Goal: Information Seeking & Learning: Learn about a topic

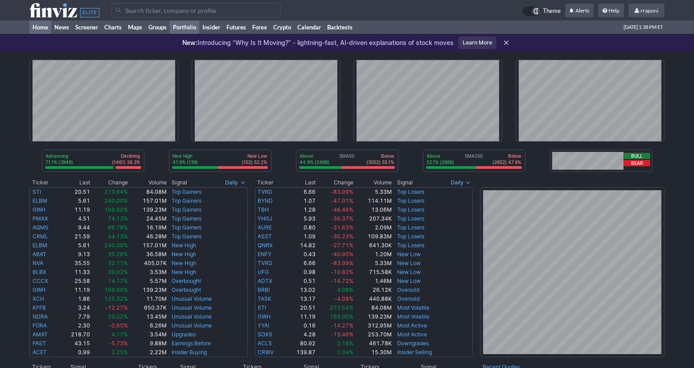
click at [194, 31] on link "Portfolio" at bounding box center [184, 26] width 29 height 13
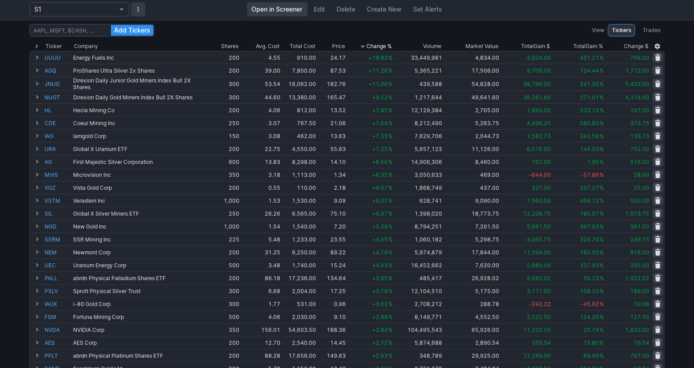
scroll to position [45, 0]
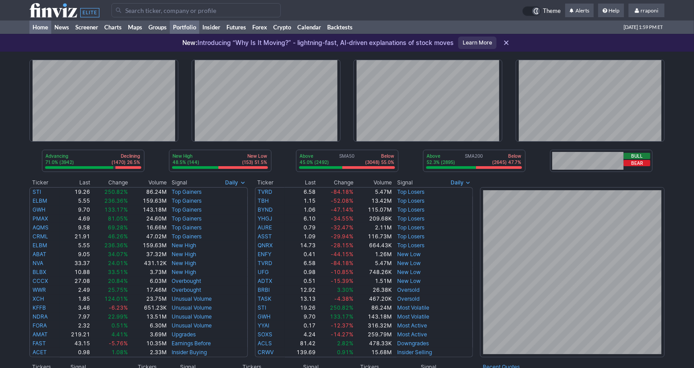
click at [191, 29] on link "Portfolio" at bounding box center [184, 26] width 29 height 13
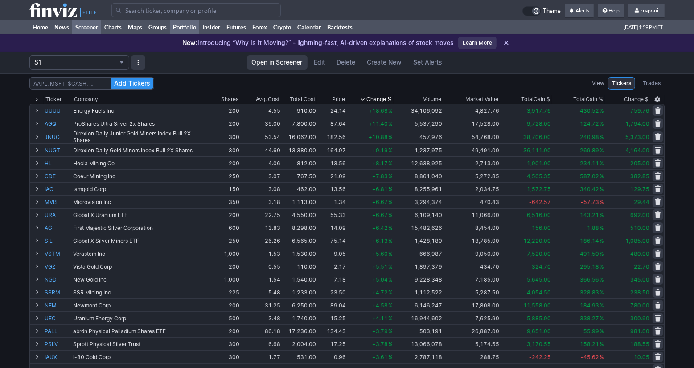
click at [94, 31] on link "Screener" at bounding box center [86, 26] width 29 height 13
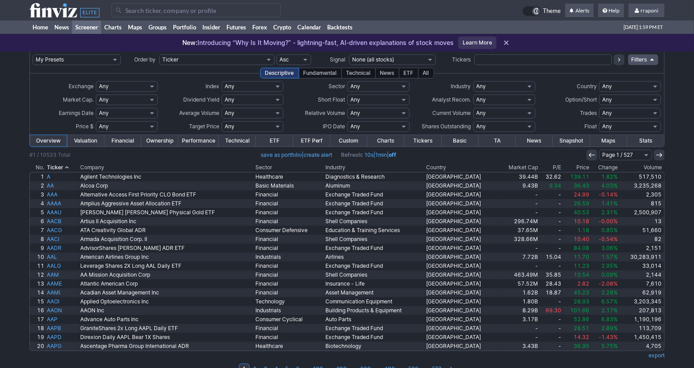
click at [649, 168] on th "Volume" at bounding box center [641, 167] width 45 height 9
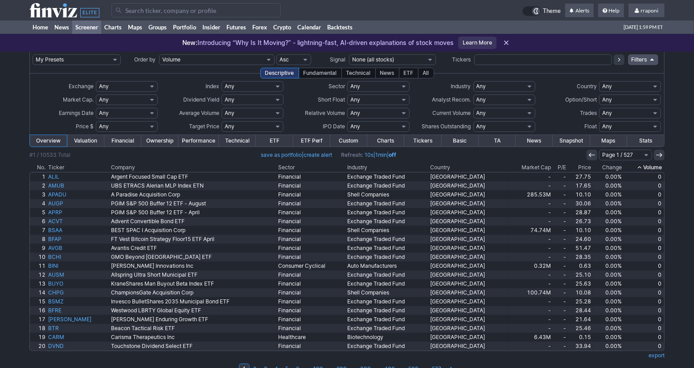
click at [661, 168] on th "Volume" at bounding box center [643, 167] width 41 height 9
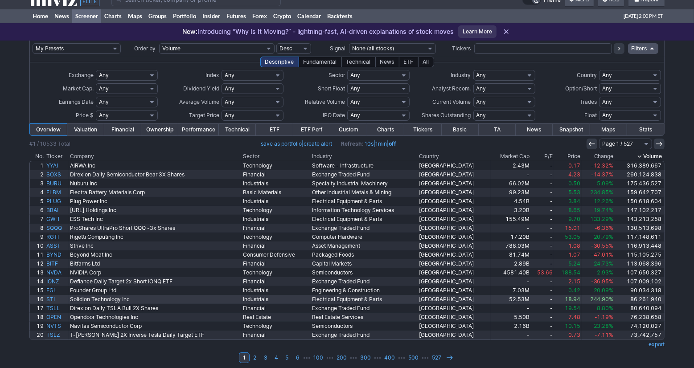
scroll to position [16, 0]
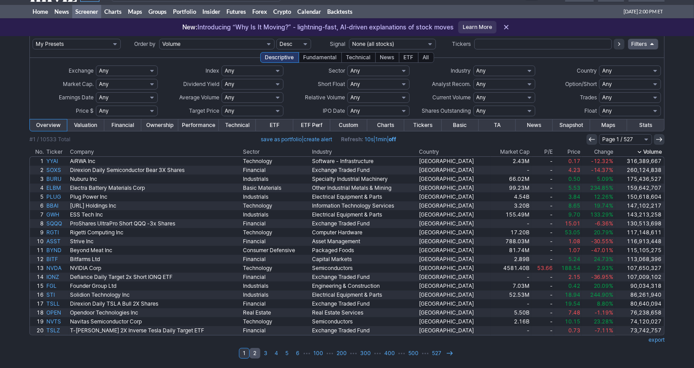
click at [257, 354] on link "2" at bounding box center [254, 353] width 11 height 11
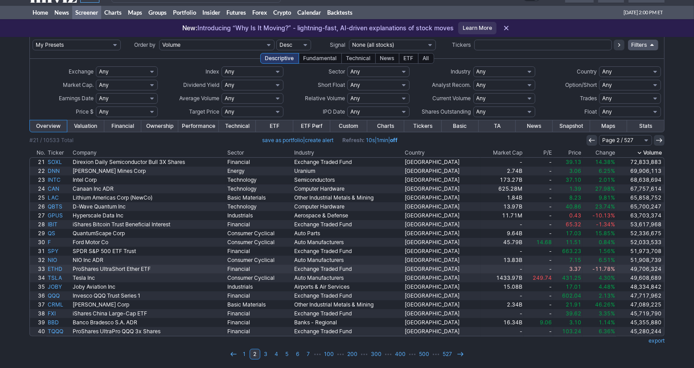
scroll to position [16, 0]
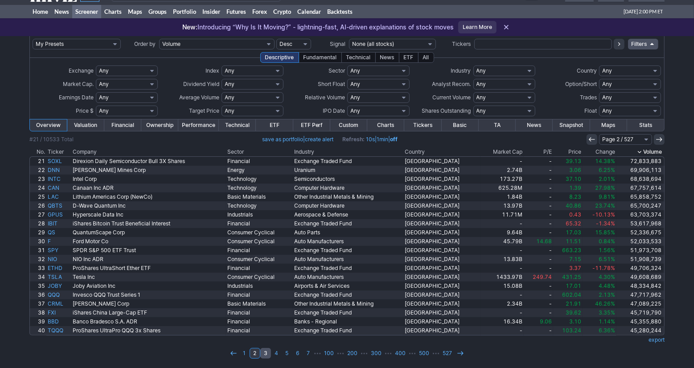
click at [268, 357] on link "3" at bounding box center [265, 353] width 11 height 11
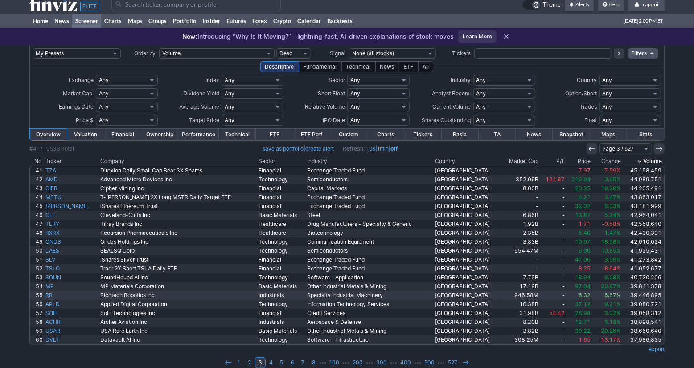
scroll to position [16, 0]
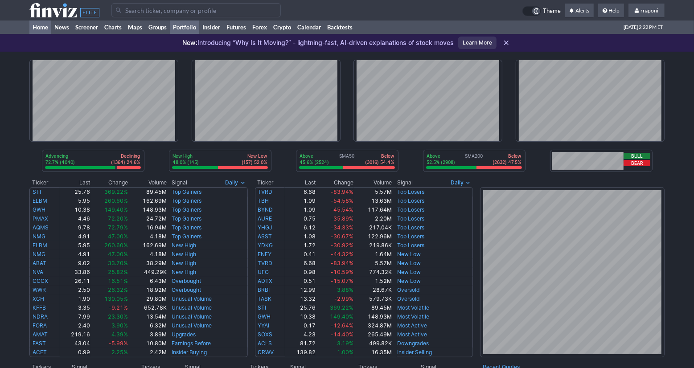
click at [193, 29] on link "Portfolio" at bounding box center [184, 26] width 29 height 13
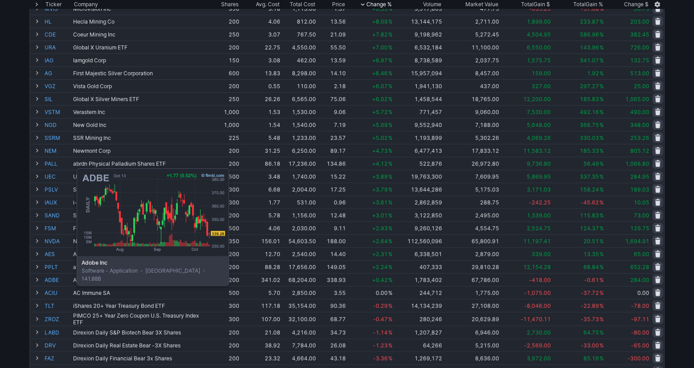
scroll to position [270, 0]
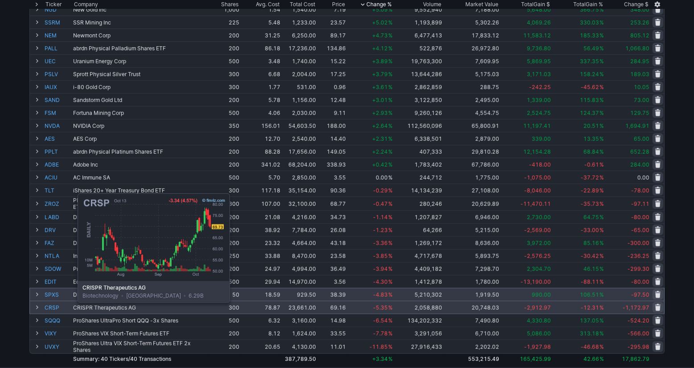
click at [55, 309] on link "CRSP" at bounding box center [58, 307] width 27 height 12
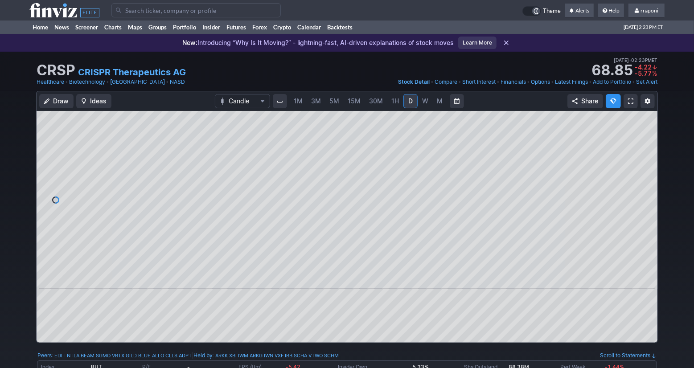
click at [428, 102] on link "W" at bounding box center [425, 101] width 14 height 14
click at [195, 29] on link "Portfolio" at bounding box center [184, 26] width 29 height 13
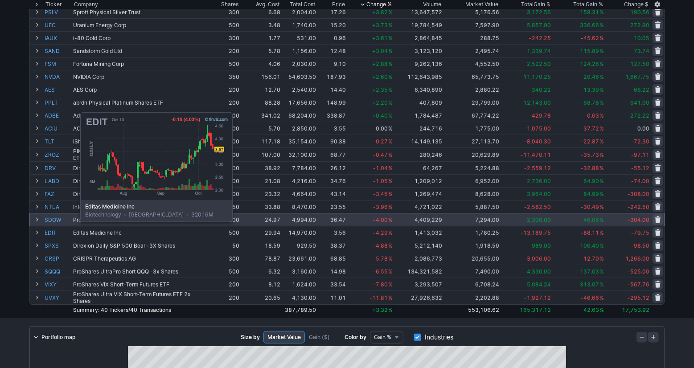
scroll to position [317, 0]
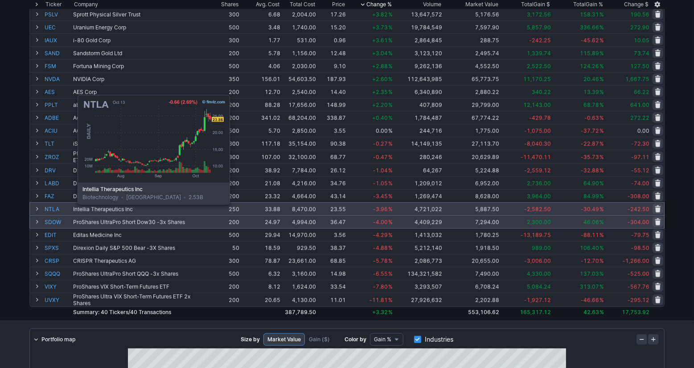
click at [55, 211] on link "NTLA" at bounding box center [58, 209] width 27 height 12
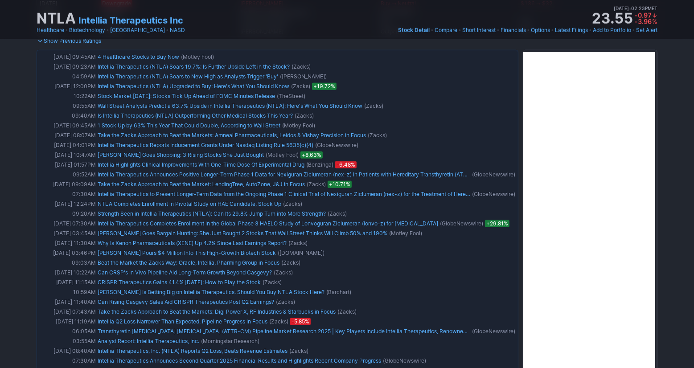
scroll to position [685, 0]
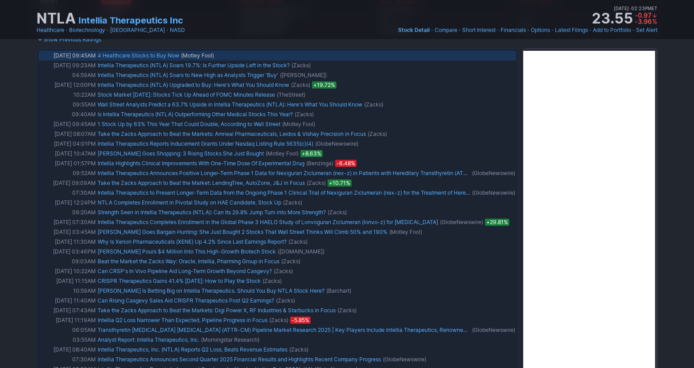
click at [141, 56] on link "4 Healthcare Stocks to Buy Now" at bounding box center [139, 55] width 82 height 7
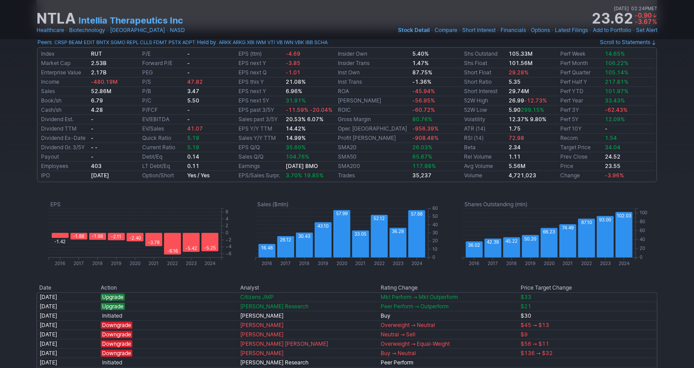
scroll to position [0, 0]
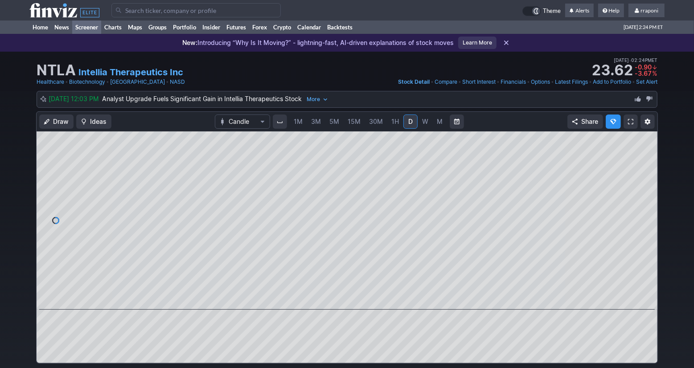
click at [93, 29] on link "Screener" at bounding box center [86, 26] width 29 height 13
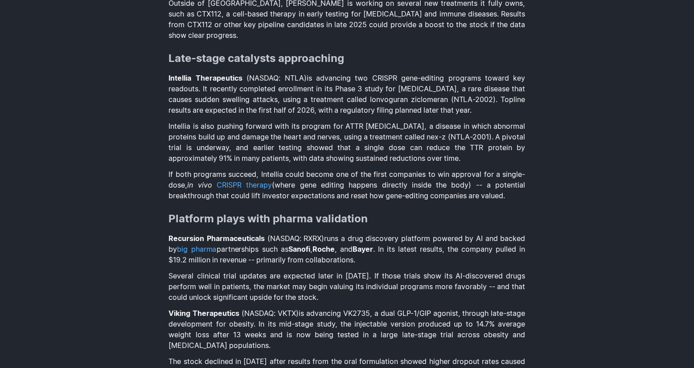
scroll to position [920, 0]
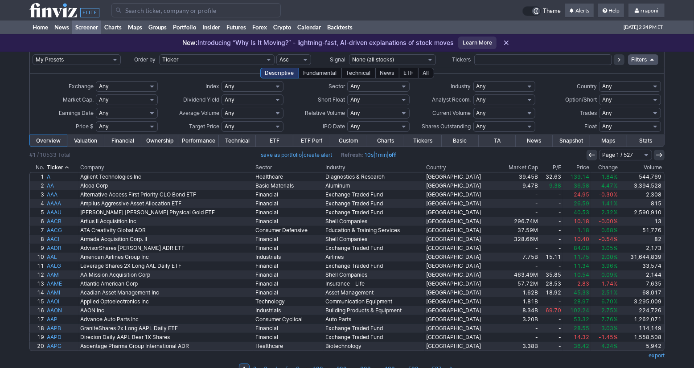
click at [479, 62] on input "text" at bounding box center [543, 59] width 138 height 11
type input "vktx"
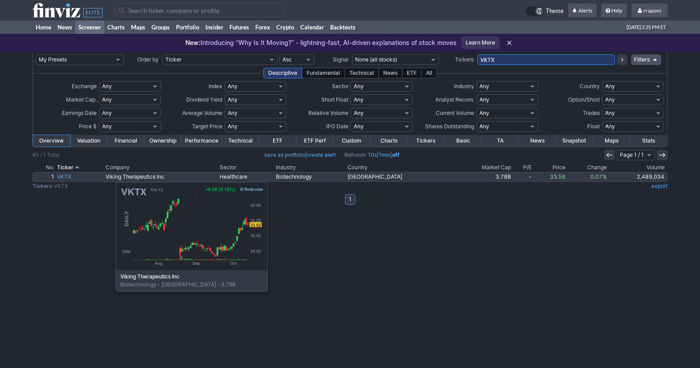
click at [71, 178] on link "VKTX" at bounding box center [80, 176] width 49 height 9
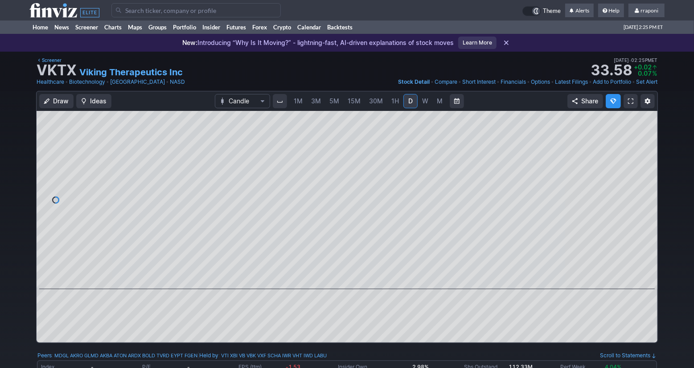
click at [437, 99] on span "M" at bounding box center [440, 101] width 6 height 8
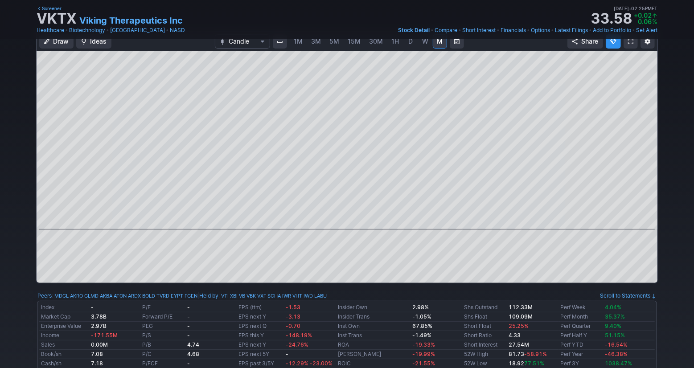
scroll to position [55, 0]
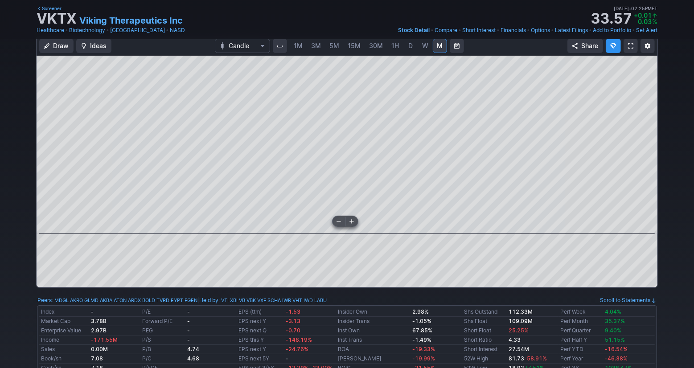
click at [339, 223] on span at bounding box center [339, 221] width 12 height 7
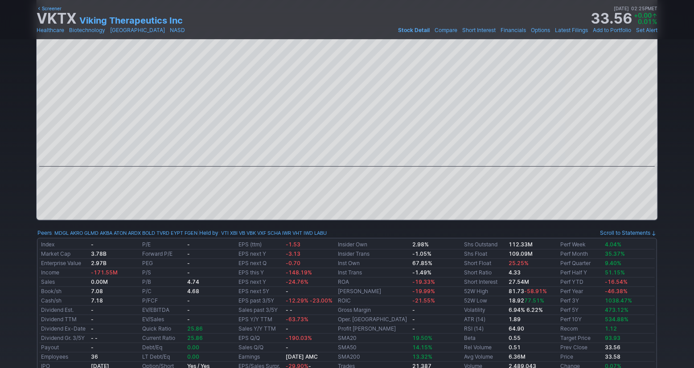
scroll to position [0, 0]
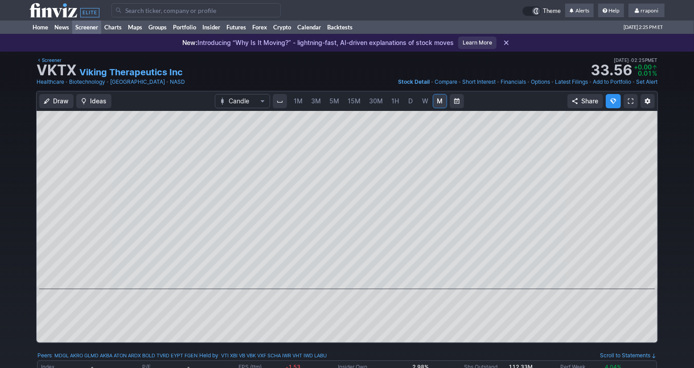
click at [97, 30] on link "Screener" at bounding box center [86, 26] width 29 height 13
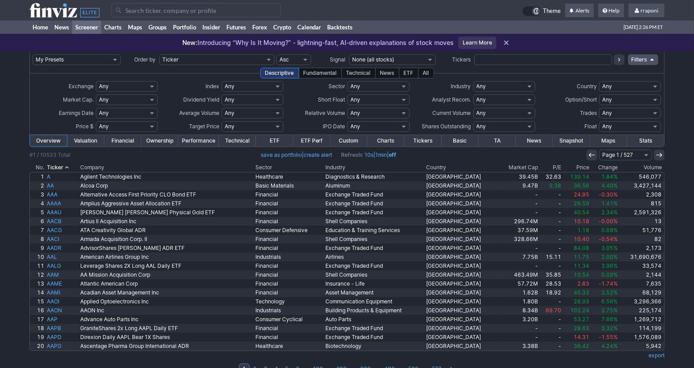
click at [496, 61] on input "text" at bounding box center [543, 59] width 138 height 11
type input "rxrx"
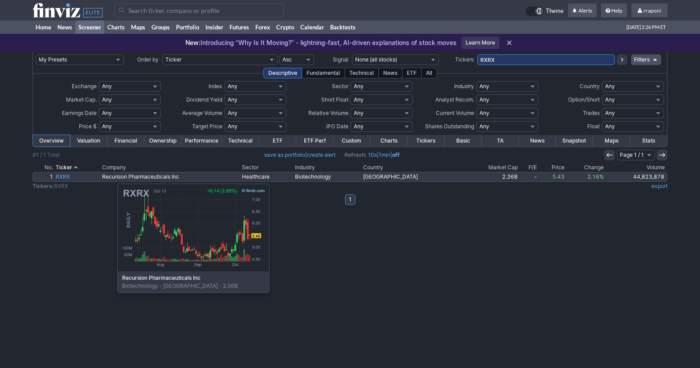
click at [73, 179] on link "RXRX" at bounding box center [77, 176] width 46 height 9
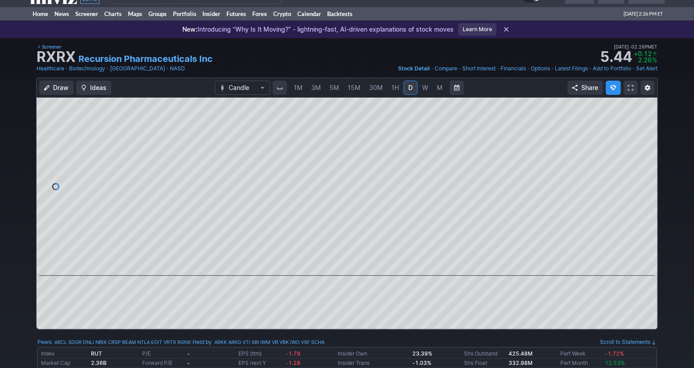
scroll to position [0, 0]
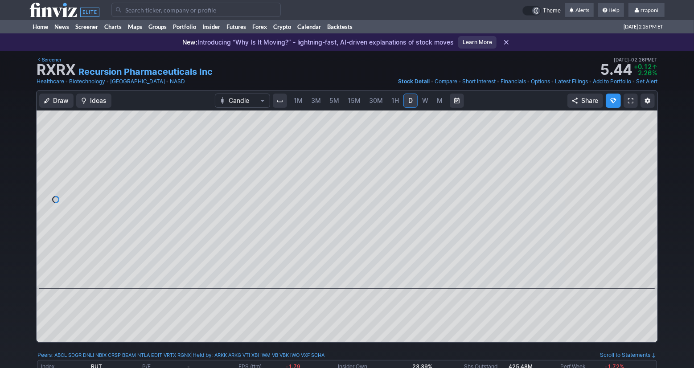
click at [437, 102] on span "M" at bounding box center [440, 101] width 6 height 8
click at [360, 98] on link "15M" at bounding box center [353, 101] width 21 height 14
click at [425, 105] on link "W" at bounding box center [425, 101] width 14 height 14
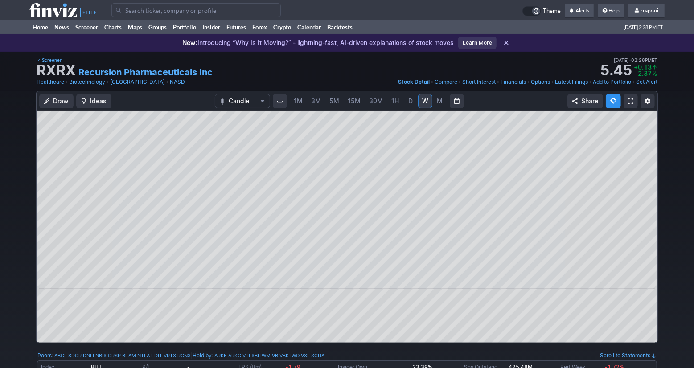
click at [434, 98] on link "M" at bounding box center [440, 101] width 14 height 14
